Goal: Information Seeking & Learning: Learn about a topic

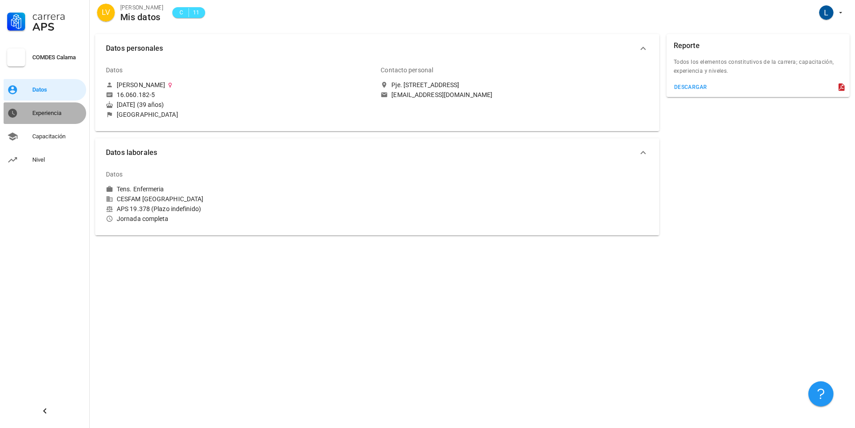
click at [33, 117] on div "Experiencia" at bounding box center [57, 113] width 50 height 14
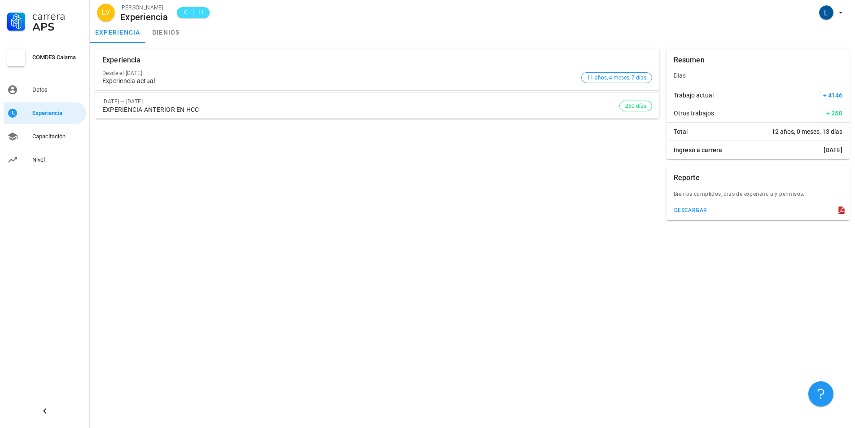
click at [132, 107] on div "EXPERIENCIA ANTERIOR EN HCC" at bounding box center [360, 110] width 517 height 8
click at [166, 36] on link "bienios" at bounding box center [166, 33] width 40 height 22
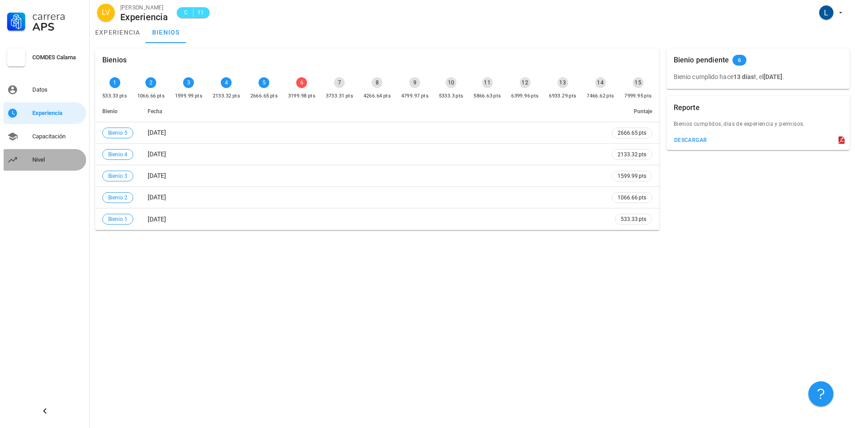
click at [30, 158] on link "Nivel" at bounding box center [45, 160] width 83 height 22
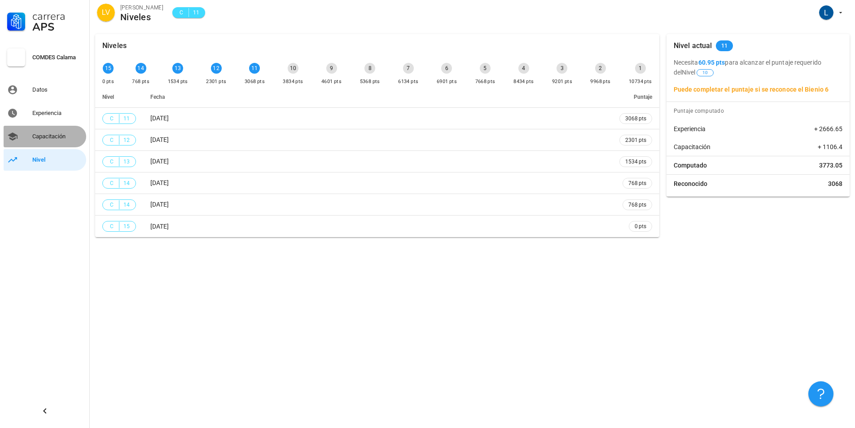
click at [56, 131] on div "Capacitación" at bounding box center [57, 136] width 50 height 14
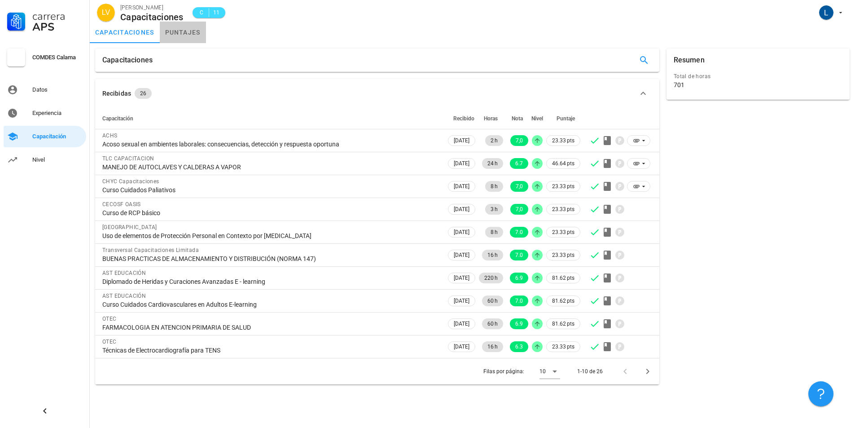
click at [193, 37] on link "puntajes" at bounding box center [183, 33] width 46 height 22
